Goal: Entertainment & Leisure: Browse casually

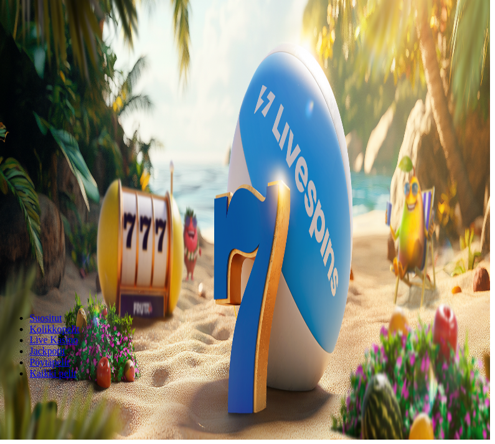
click at [70, 49] on button "Kirjaudu" at bounding box center [50, 55] width 40 height 13
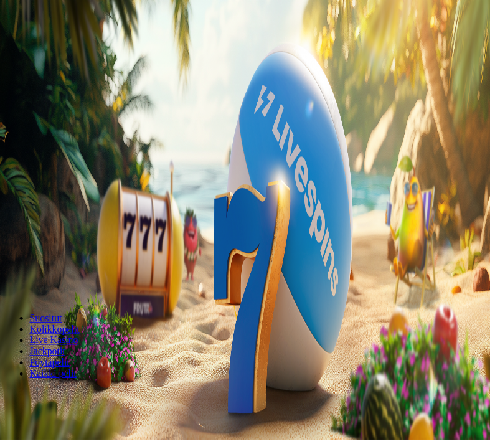
click at [93, 258] on input "***" at bounding box center [49, 264] width 88 height 12
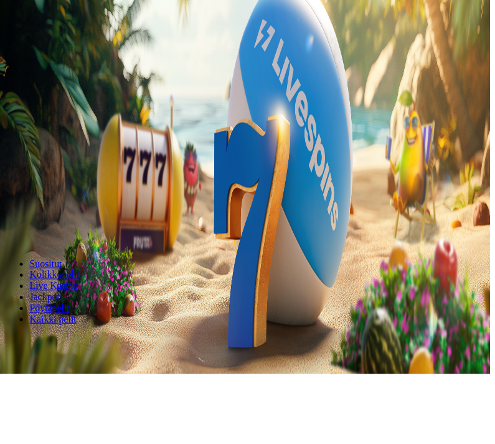
type input "*"
type input "**"
click at [70, 293] on button "Talleta ja pelaa" at bounding box center [37, 299] width 65 height 13
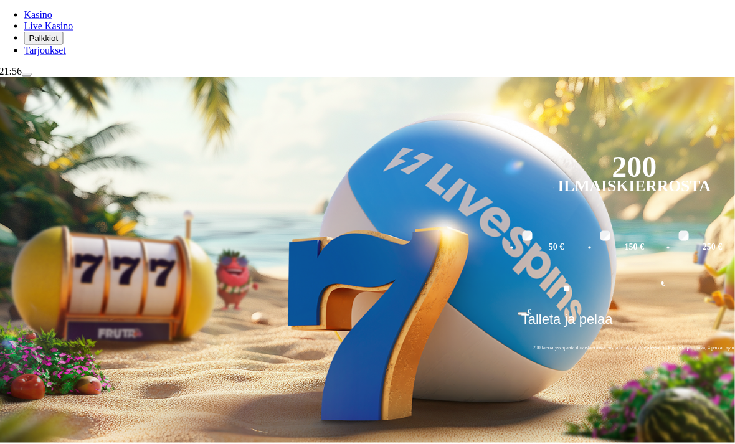
scroll to position [160, 7]
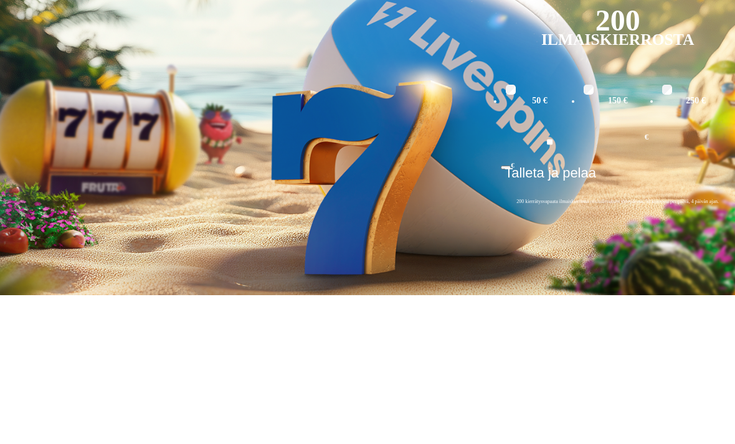
scroll to position [160, 26]
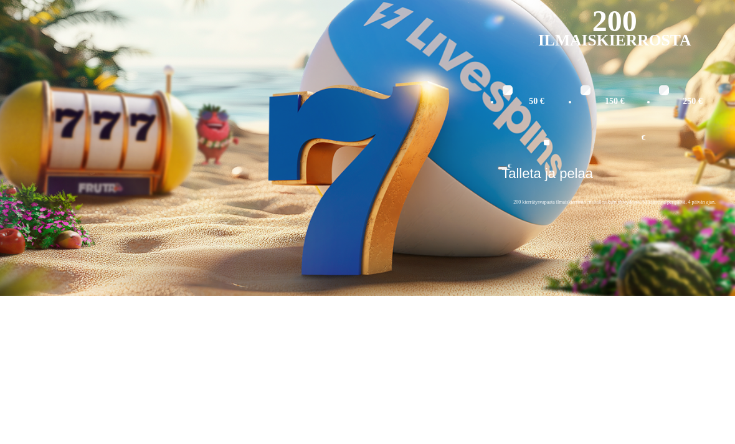
type input "*********"
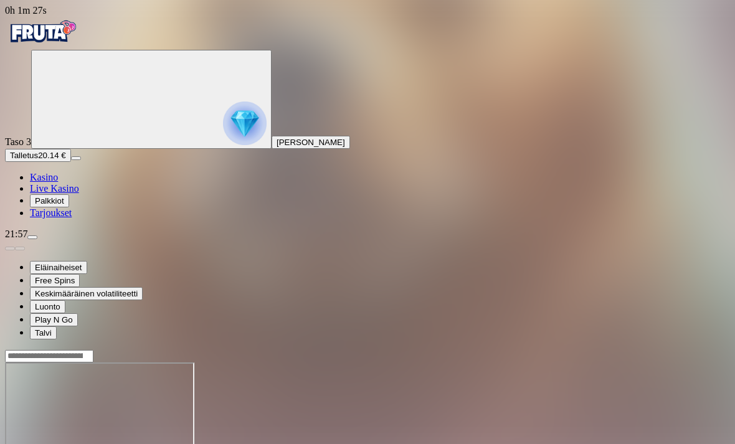
click at [58, 183] on span "Kasino" at bounding box center [44, 177] width 28 height 11
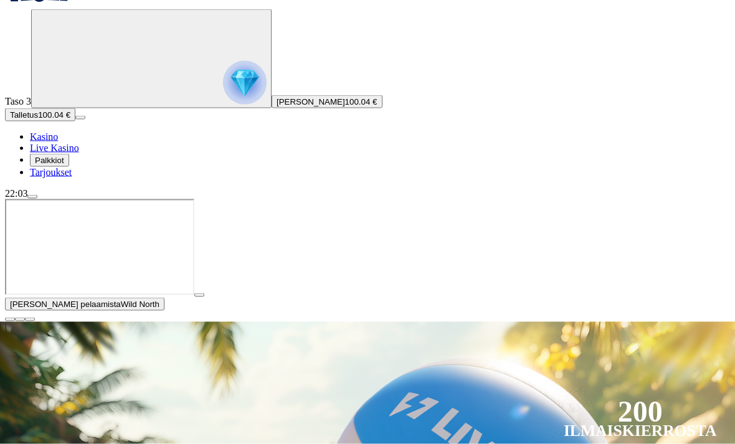
scroll to position [41, 0]
click at [223, 104] on img "Primary" at bounding box center [245, 82] width 44 height 44
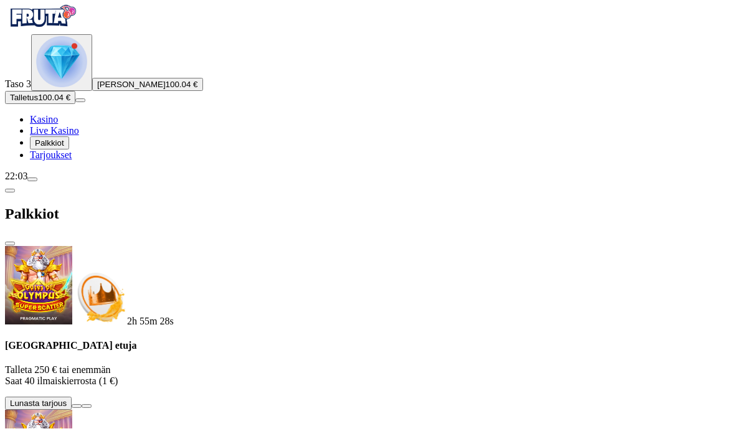
click at [75, 120] on button "Talletus 100.04 €" at bounding box center [40, 113] width 70 height 13
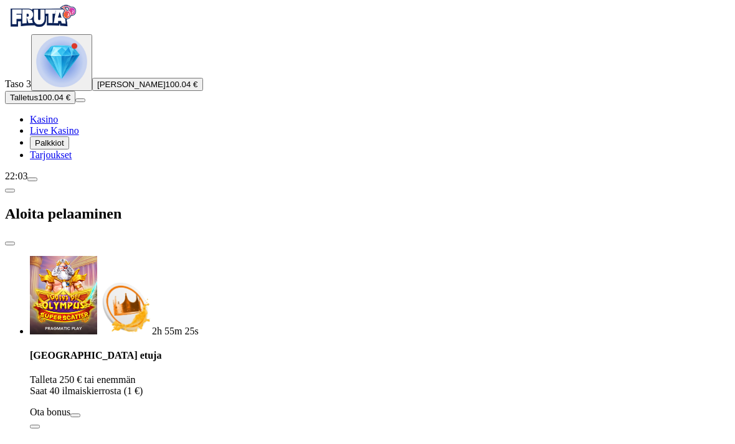
click at [10, 259] on span "close icon" at bounding box center [10, 259] width 0 height 0
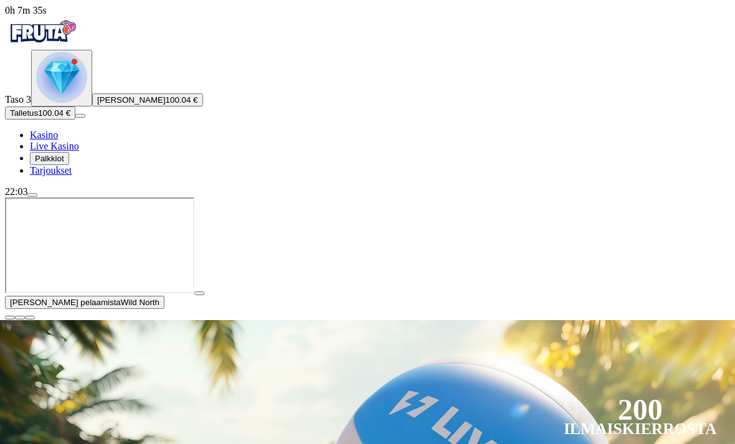
scroll to position [16, 0]
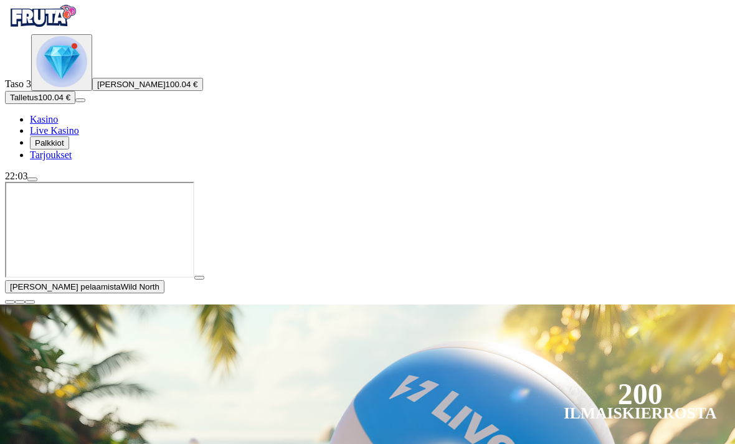
click at [92, 91] on button "Nico Aaron Eskelinen 100.04 €" at bounding box center [147, 84] width 111 height 13
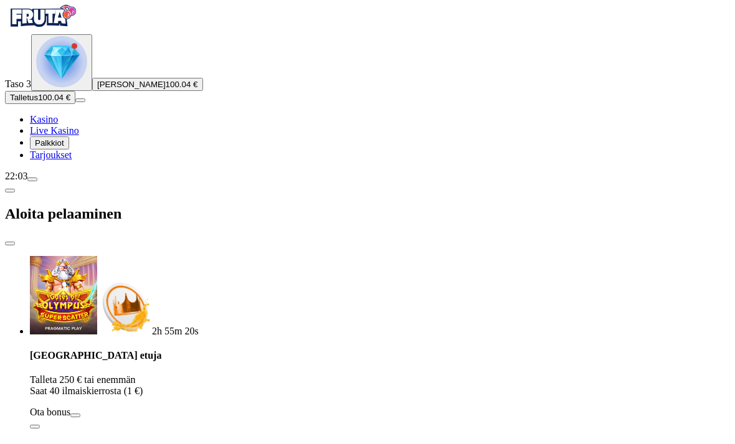
click at [10, 259] on span "close icon" at bounding box center [10, 259] width 0 height 0
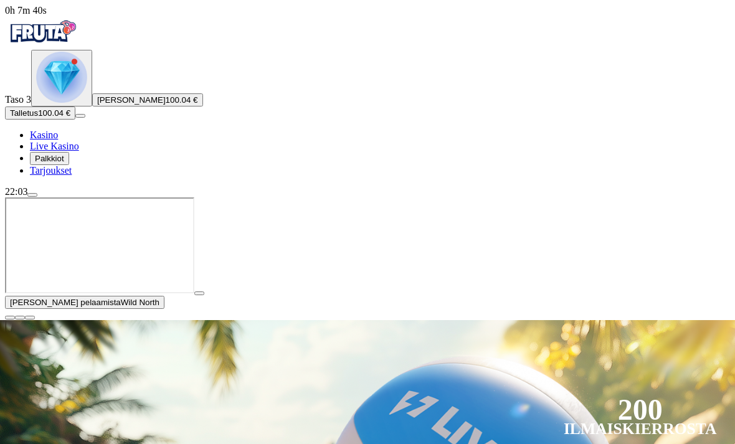
scroll to position [16, 0]
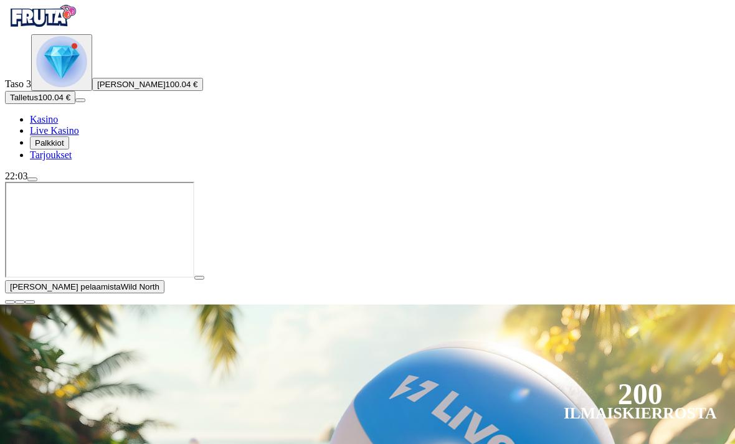
click at [32, 179] on span "menu icon" at bounding box center [32, 179] width 0 height 0
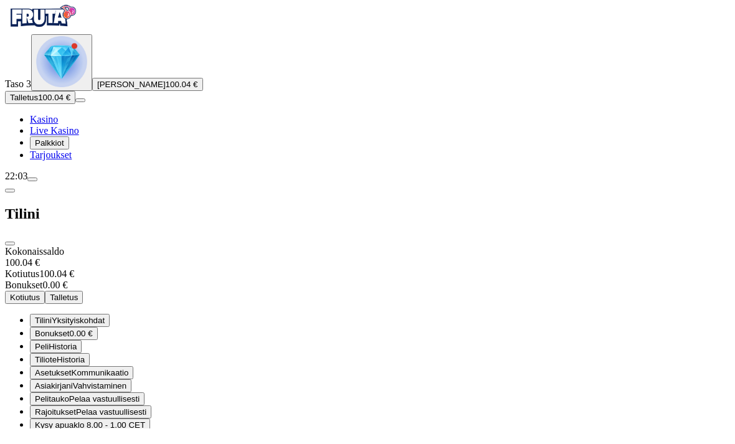
click at [45, 307] on button "Kotiutus" at bounding box center [25, 313] width 40 height 13
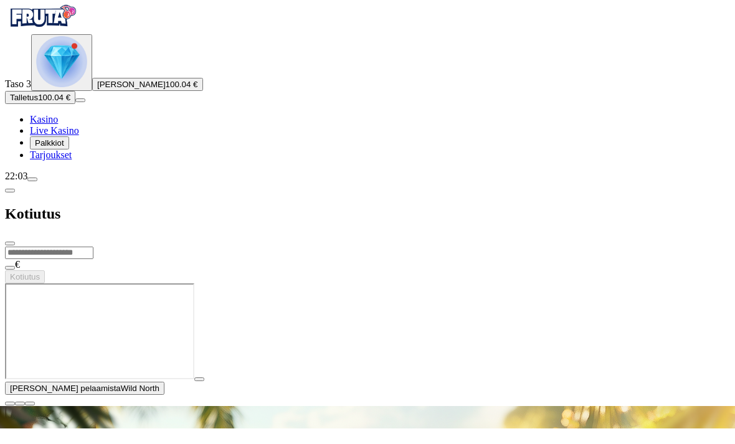
click at [93, 262] on input "number" at bounding box center [49, 268] width 88 height 12
type input "***"
click at [45, 286] on button "Kotiutus" at bounding box center [25, 292] width 40 height 13
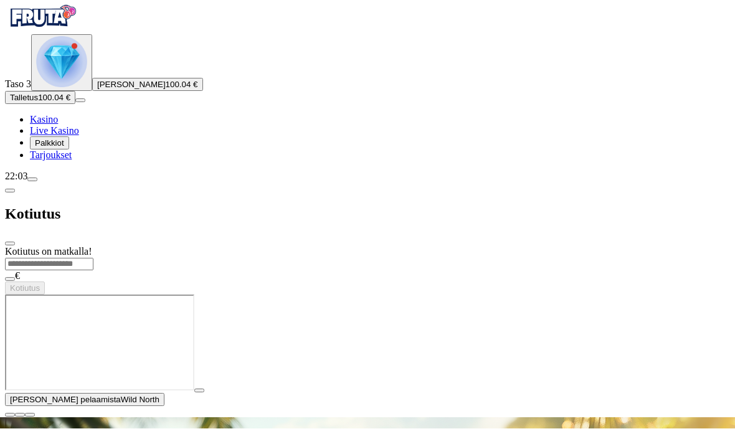
click at [10, 259] on span "close icon" at bounding box center [10, 259] width 0 height 0
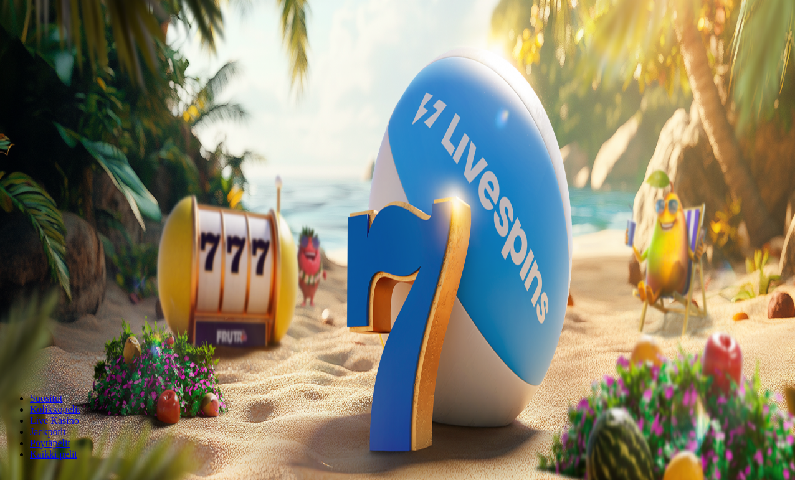
click at [93, 324] on input "***" at bounding box center [49, 330] width 88 height 12
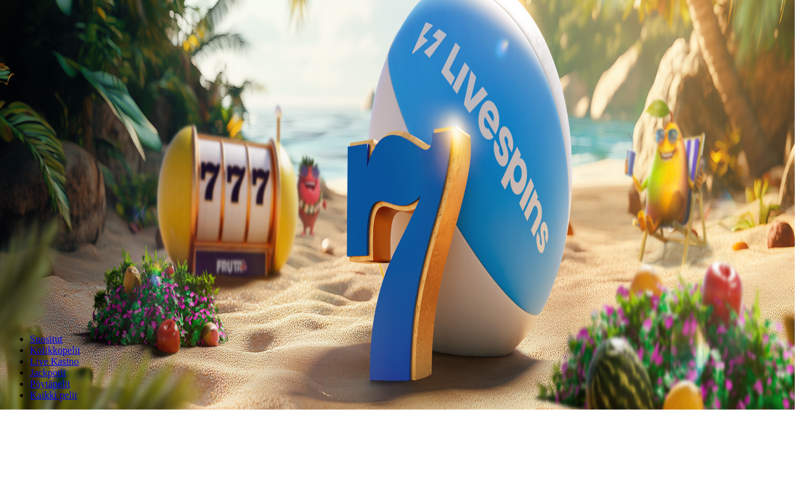
type input "*"
type input "**"
click at [70, 359] on button "Talleta ja pelaa" at bounding box center [37, 365] width 65 height 13
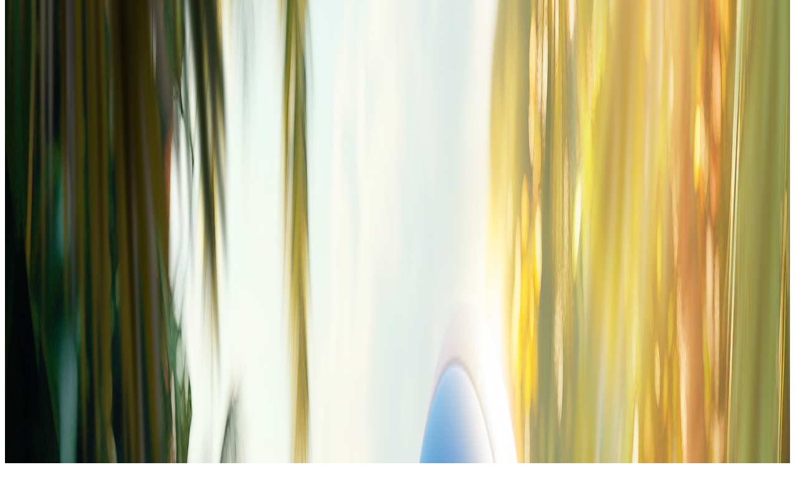
click at [58, 140] on link "Kasino" at bounding box center [44, 135] width 28 height 11
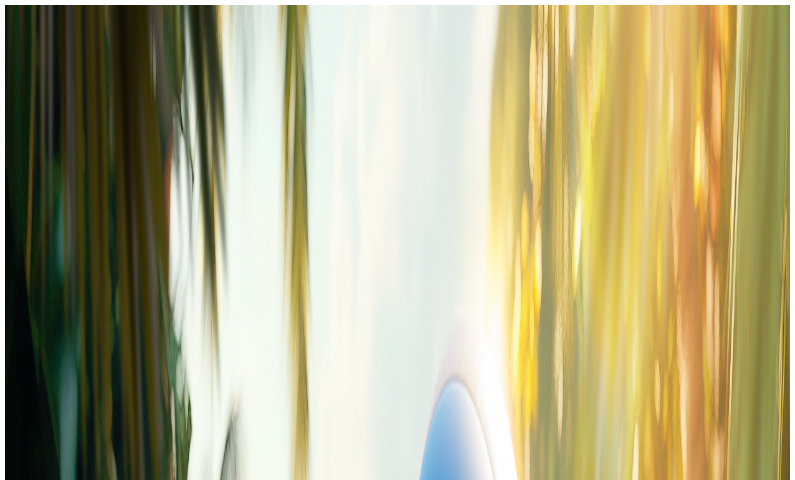
click at [58, 140] on link "Kasino" at bounding box center [44, 135] width 28 height 11
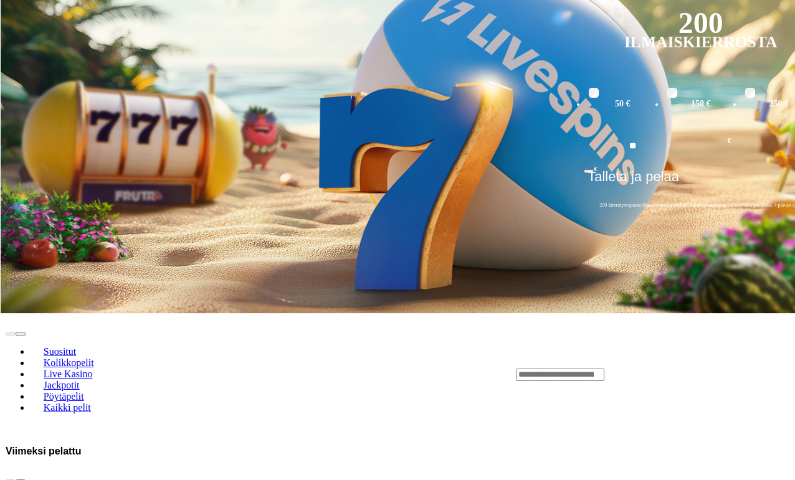
scroll to position [277, 0]
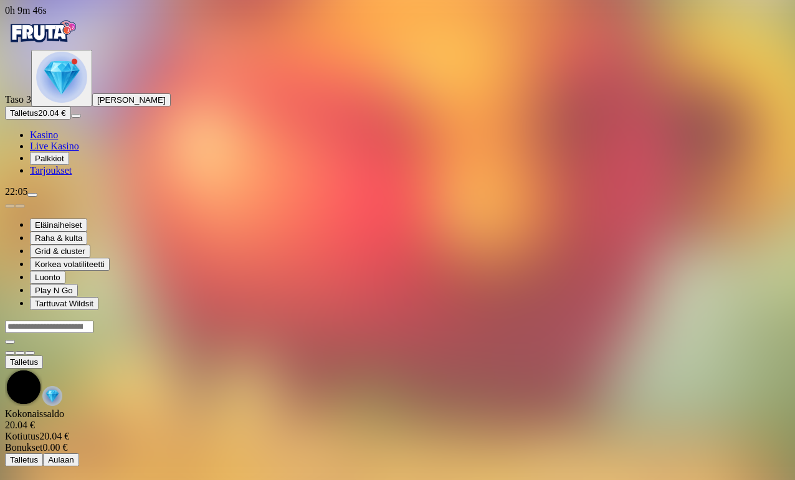
scroll to position [16, 0]
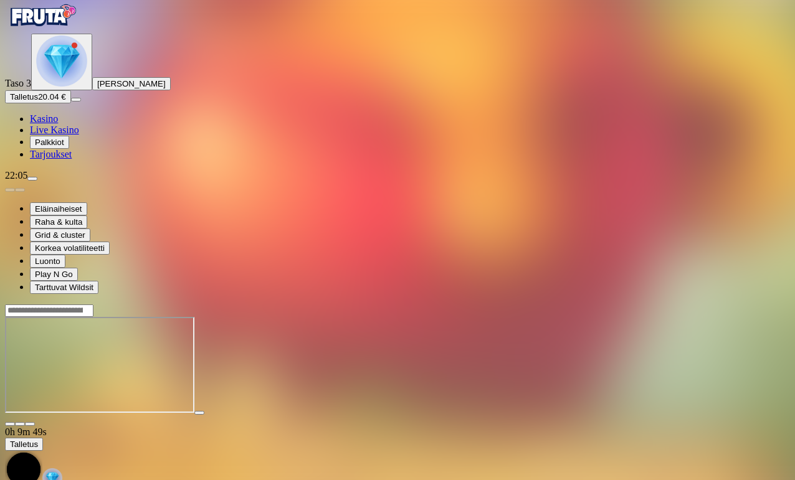
click at [30, 424] on span "fullscreen icon" at bounding box center [30, 424] width 0 height 0
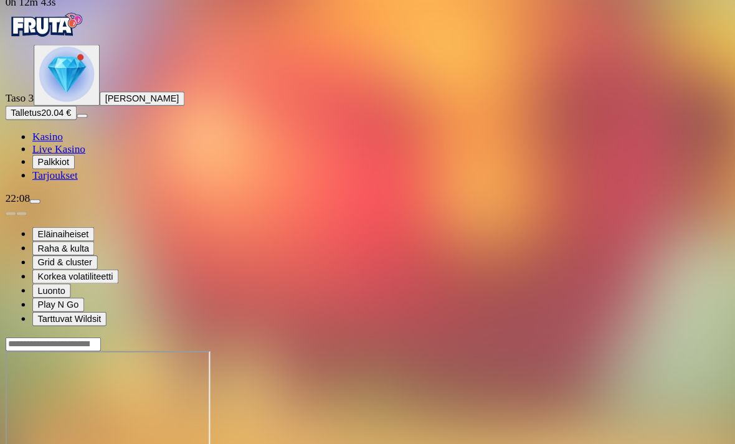
click at [58, 140] on span "Kasino" at bounding box center [44, 135] width 28 height 11
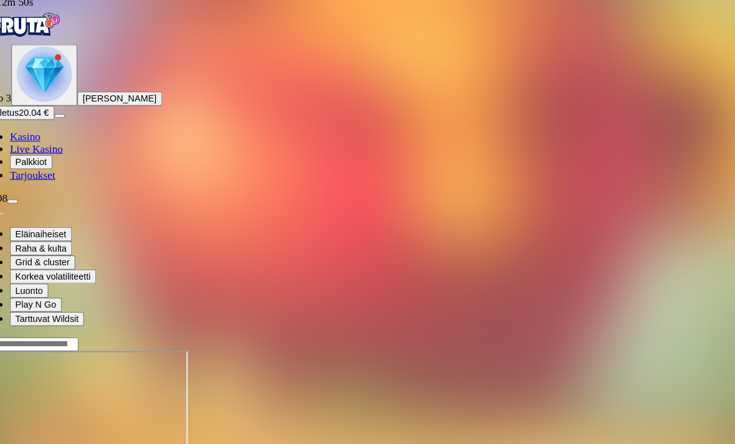
click at [44, 140] on link "Kasino" at bounding box center [44, 135] width 28 height 11
click at [45, 140] on link "Kasino" at bounding box center [44, 135] width 28 height 11
click at [58, 140] on link "Kasino" at bounding box center [44, 135] width 28 height 11
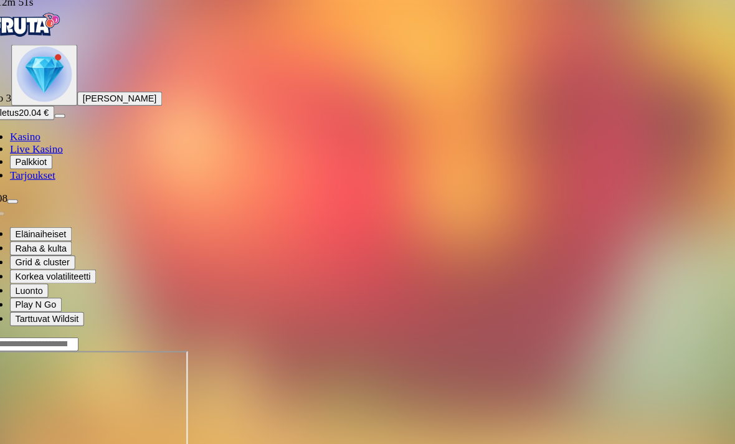
click at [58, 140] on link "Kasino" at bounding box center [44, 135] width 28 height 11
click at [70, 26] on img "Primary" at bounding box center [42, 31] width 75 height 31
click at [65, 29] on img "Primary" at bounding box center [42, 31] width 75 height 31
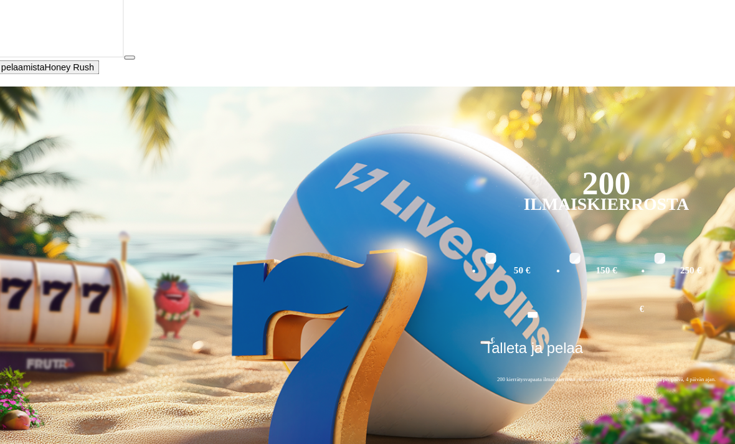
scroll to position [240, 30]
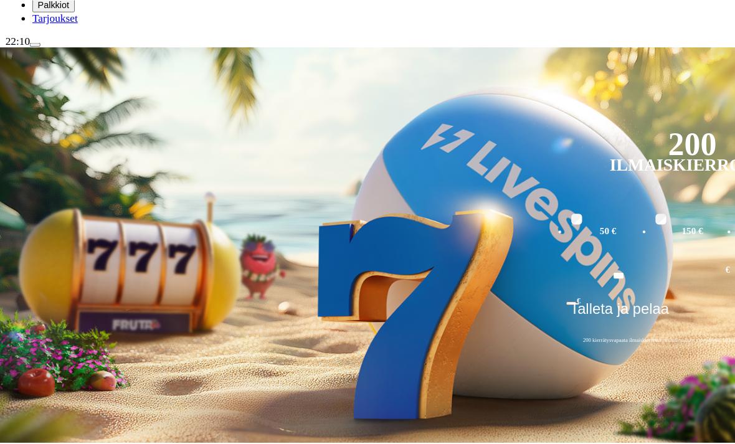
scroll to position [125, 0]
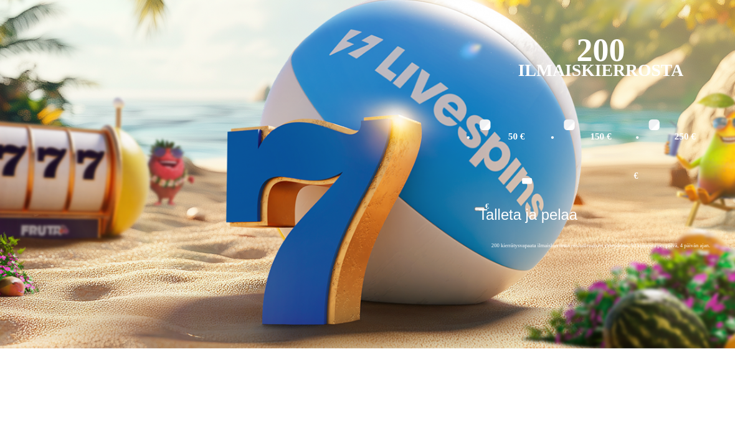
scroll to position [125, 30]
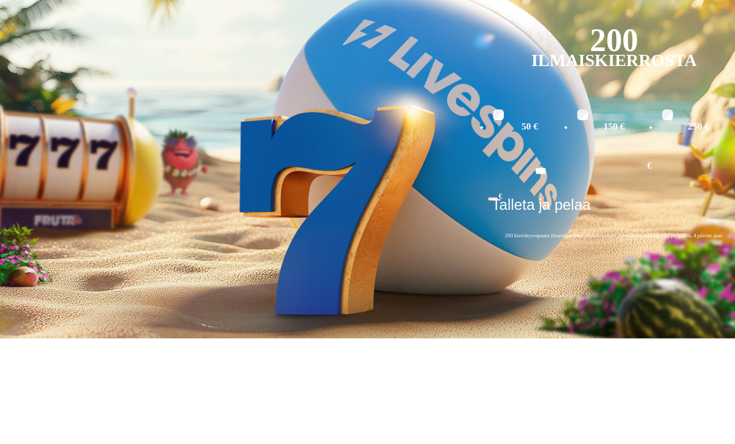
type input "********"
click at [472, 398] on link "Fire Joker" at bounding box center [472, 398] width 0 height 0
click at [490, 387] on link "Pelaa nyt" at bounding box center [490, 392] width 37 height 11
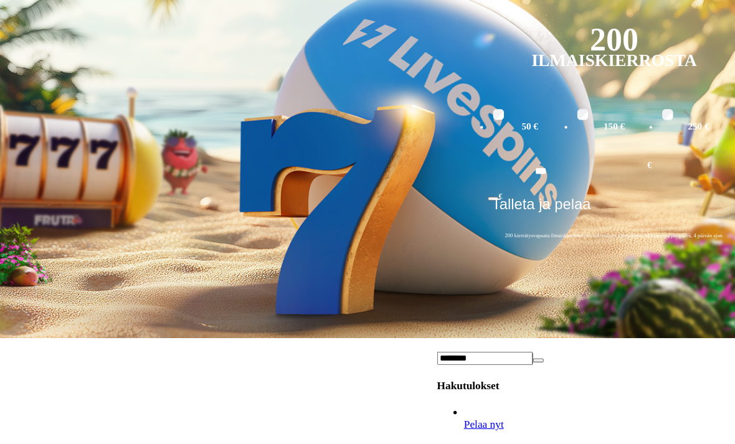
click at [472, 398] on link "Fire Joker" at bounding box center [472, 398] width 0 height 0
click at [481, 387] on span "Pelaa nyt" at bounding box center [490, 392] width 37 height 11
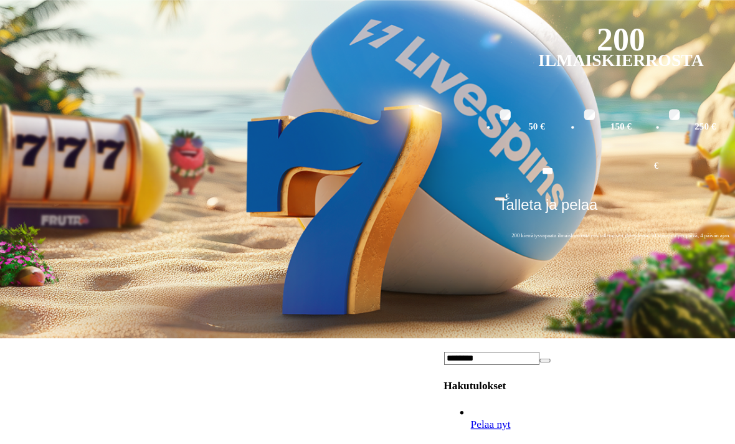
click at [472, 398] on link "Fire Joker" at bounding box center [472, 398] width 0 height 0
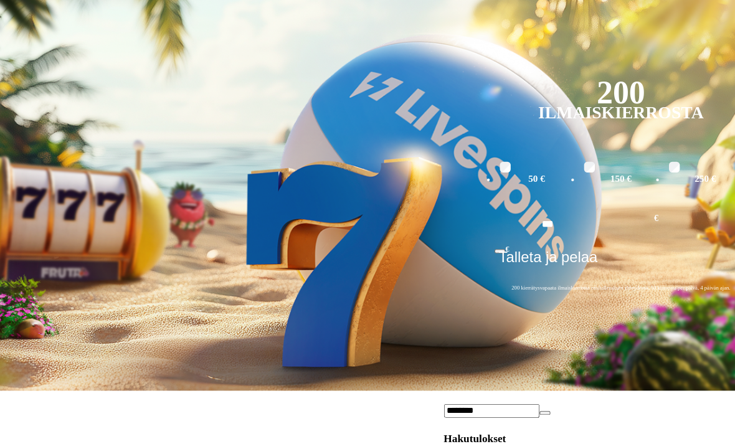
scroll to position [202, 30]
click at [497, 435] on span "Pelaa nyt" at bounding box center [490, 440] width 37 height 11
click at [472, 447] on link "Fire Joker" at bounding box center [472, 447] width 0 height 0
click at [496, 435] on span "Pelaa nyt" at bounding box center [490, 440] width 37 height 11
click at [472, 447] on link "Fire Joker" at bounding box center [472, 447] width 0 height 0
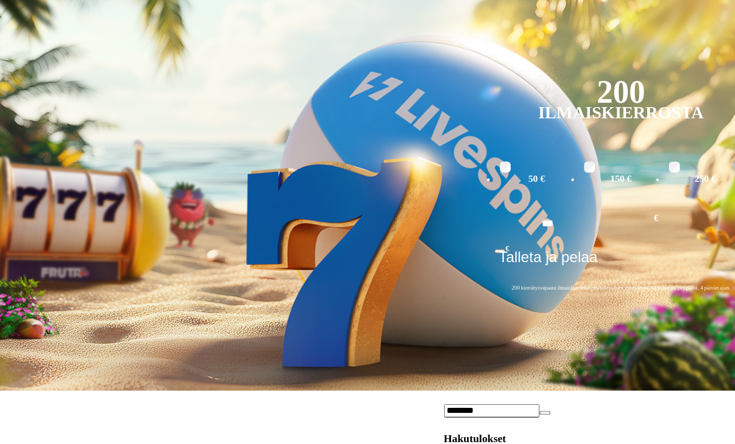
click at [472, 447] on link "Fire Joker" at bounding box center [472, 447] width 0 height 0
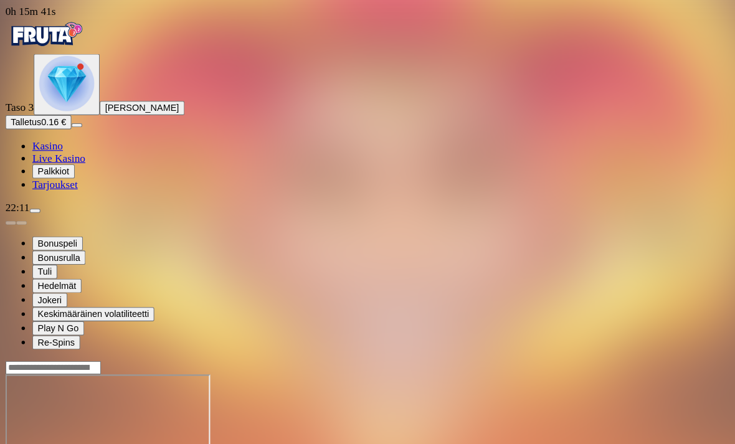
click at [58, 140] on span "Kasino" at bounding box center [44, 135] width 28 height 11
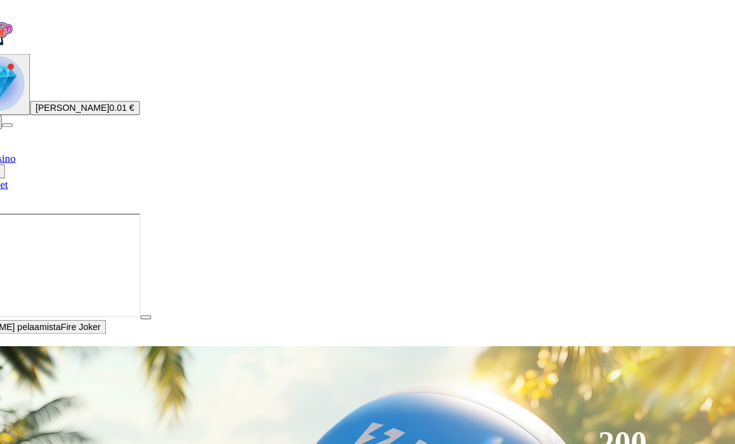
scroll to position [0, 30]
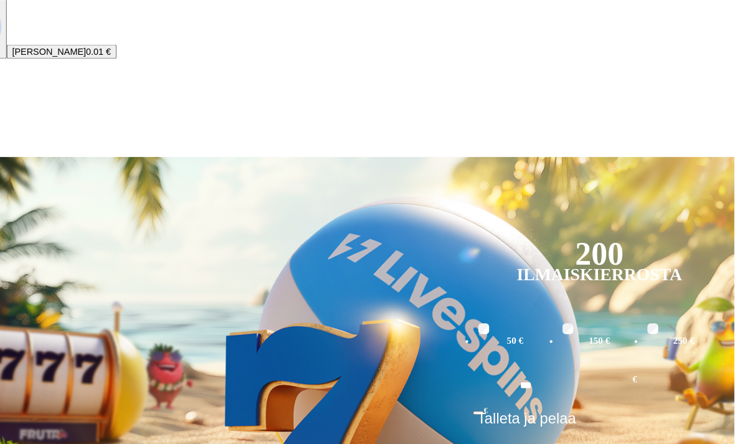
scroll to position [52, 31]
